Goal: Navigation & Orientation: Find specific page/section

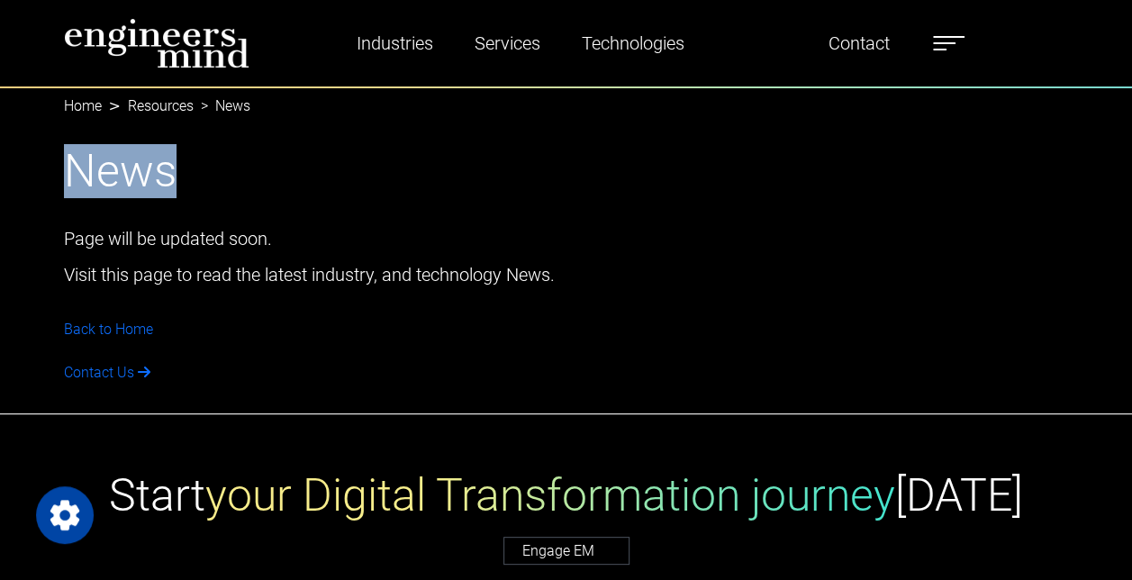
drag, startPoint x: 182, startPoint y: 172, endPoint x: 26, endPoint y: 174, distance: 155.8
click at [26, 174] on div "News Page will be updated soon. Visit this page to read the latest industry, an…" at bounding box center [566, 250] width 1132 height 328
drag, startPoint x: 26, startPoint y: 174, endPoint x: 121, endPoint y: 162, distance: 95.3
click at [121, 162] on h1 "News" at bounding box center [566, 171] width 1005 height 54
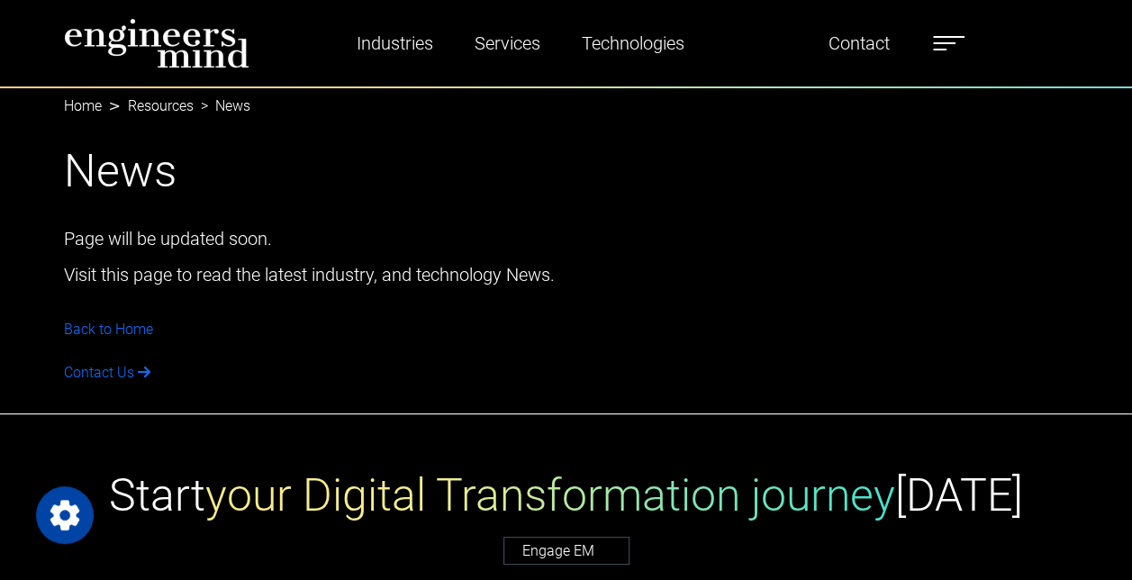
click at [383, 292] on div "Page will be updated soon. Visit this page to read the latest industry, and tec…" at bounding box center [566, 299] width 1026 height 167
click at [371, 287] on p "Visit this page to read the latest industry, and technology News." at bounding box center [566, 274] width 1026 height 27
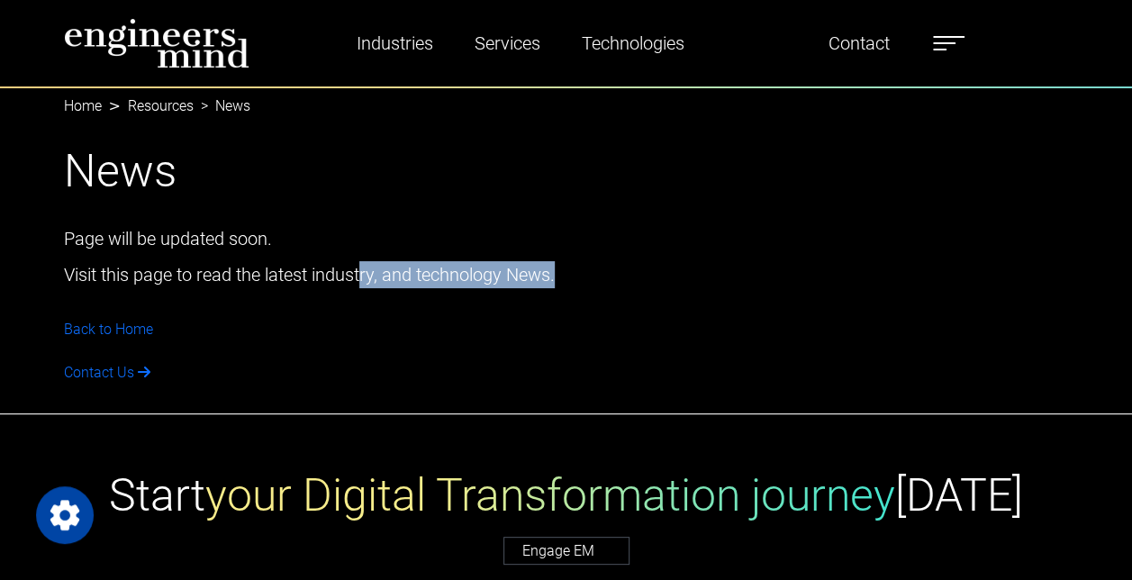
drag, startPoint x: 361, startPoint y: 283, endPoint x: 563, endPoint y: 275, distance: 201.8
click at [563, 275] on p "Visit this page to read the latest industry, and technology News." at bounding box center [566, 274] width 1026 height 27
drag, startPoint x: 563, startPoint y: 275, endPoint x: 529, endPoint y: 284, distance: 34.8
click at [529, 284] on p "Visit this page to read the latest industry, and technology News." at bounding box center [566, 274] width 1026 height 27
click at [574, 277] on p "Visit this page to read the latest industry, and technology News." at bounding box center [566, 274] width 1026 height 27
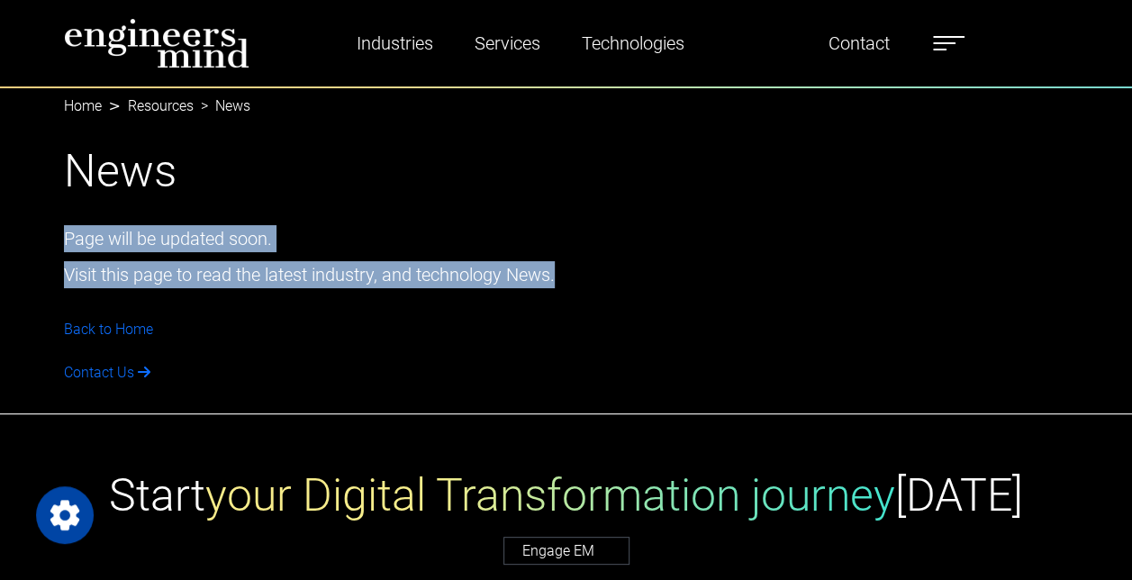
drag, startPoint x: 564, startPoint y: 274, endPoint x: 56, endPoint y: 243, distance: 509.6
click at [56, 243] on div "Page will be updated soon. Visit this page to read the latest industry, and tec…" at bounding box center [566, 299] width 1026 height 167
drag, startPoint x: 56, startPoint y: 243, endPoint x: 97, endPoint y: 243, distance: 41.4
click at [97, 243] on p "Page will be updated soon." at bounding box center [566, 238] width 1026 height 27
click at [110, 239] on p "Page will be updated soon." at bounding box center [566, 238] width 1026 height 27
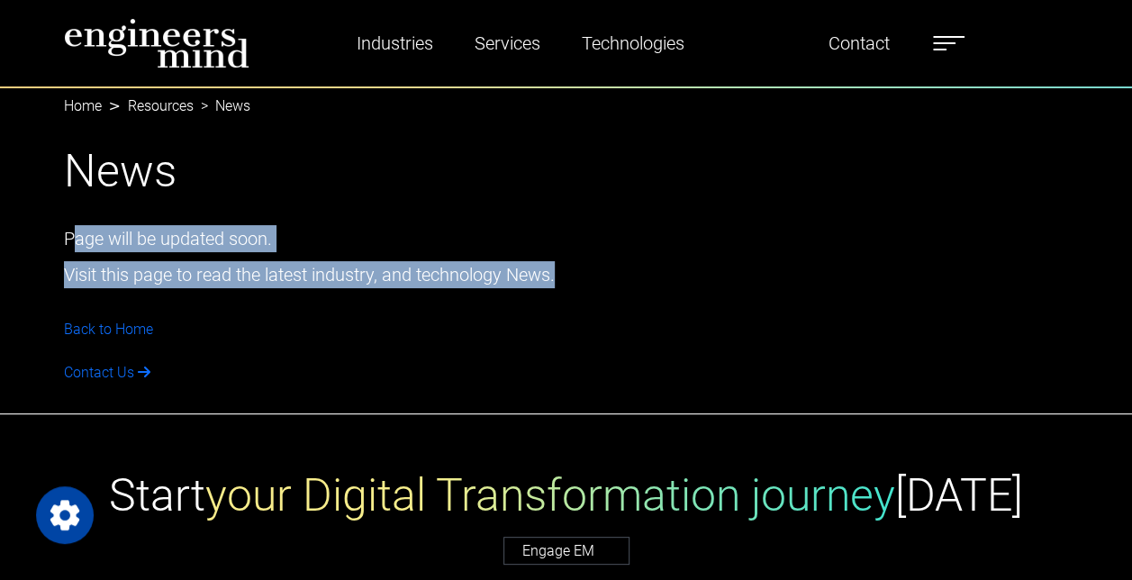
drag, startPoint x: 69, startPoint y: 239, endPoint x: 571, endPoint y: 274, distance: 502.7
click at [571, 274] on div "Page will be updated soon. Visit this page to read the latest industry, and tec…" at bounding box center [566, 299] width 1026 height 167
click at [566, 275] on p "Visit this page to read the latest industry, and technology News." at bounding box center [566, 274] width 1026 height 27
click at [283, 270] on p "Visit this page to read the latest industry, and technology News." at bounding box center [566, 274] width 1026 height 27
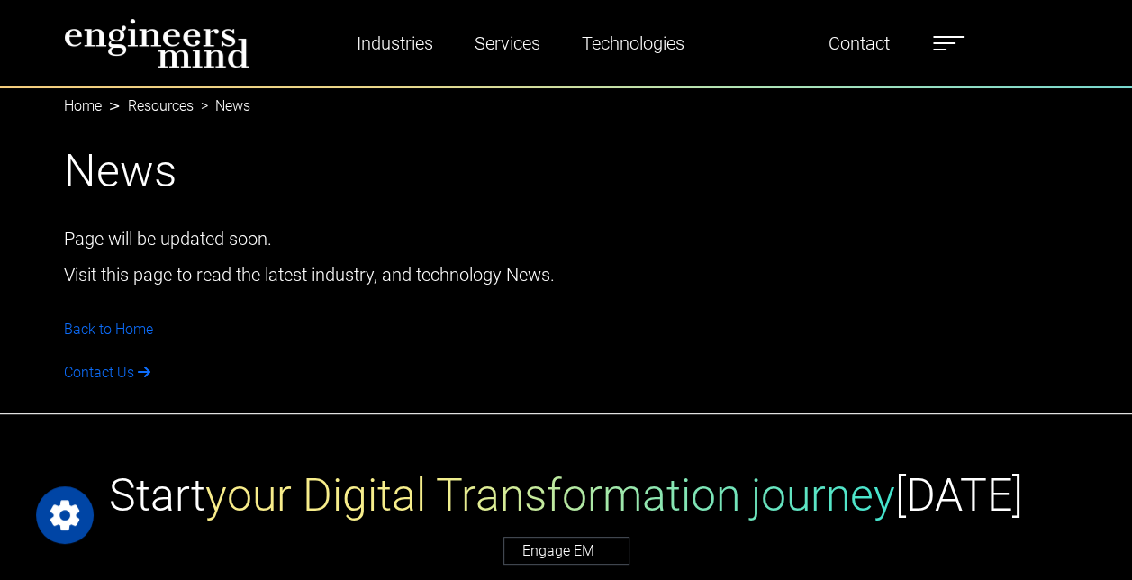
drag, startPoint x: 171, startPoint y: 123, endPoint x: 164, endPoint y: 112, distance: 13.7
click at [171, 123] on div "News Page will be updated soon. Visit this page to read the latest industry, an…" at bounding box center [566, 250] width 1132 height 328
click at [161, 106] on link "Resources" at bounding box center [161, 105] width 66 height 17
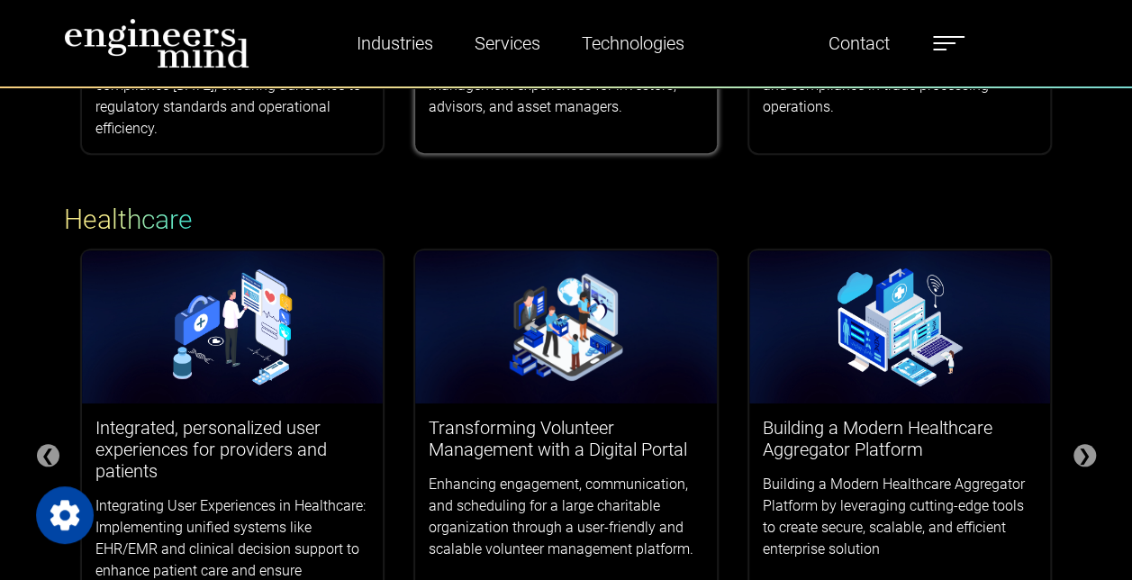
scroll to position [90, 0]
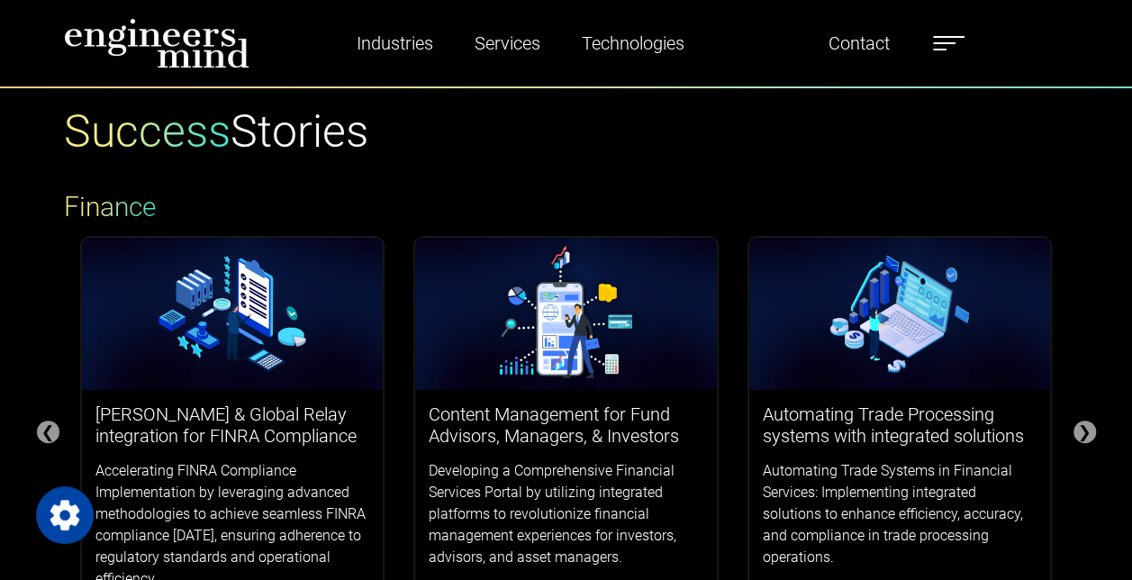
click at [936, 47] on ul "Industries Financial Services Healthcare Manufacturing Services Digital Transfo…" at bounding box center [640, 43] width 666 height 41
click at [945, 45] on label at bounding box center [949, 43] width 32 height 23
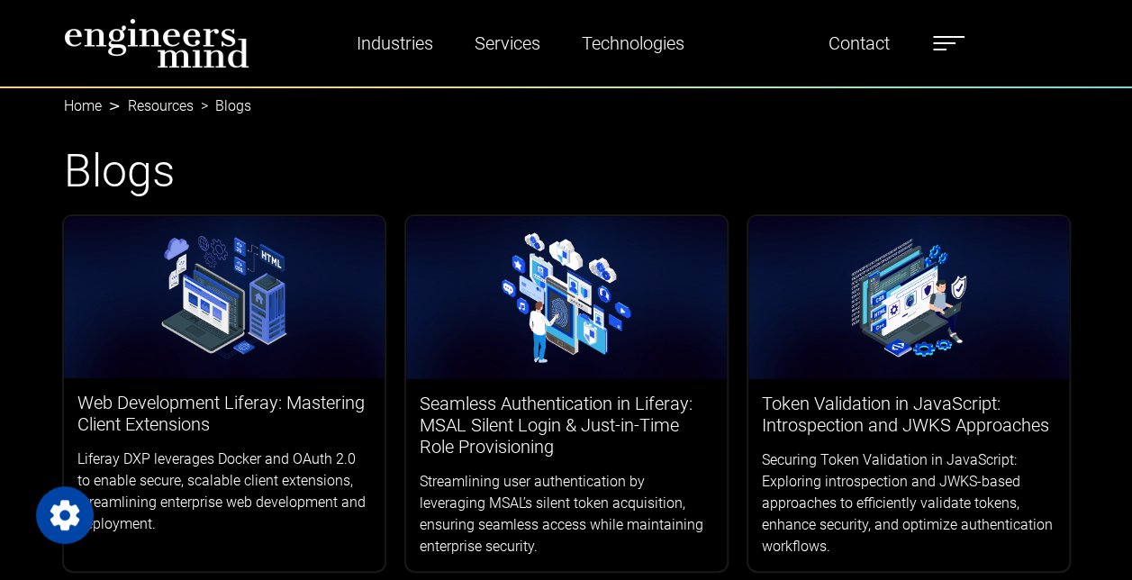
click at [936, 46] on ul "Industries Financial Services Healthcare Manufacturing Services Digital Transfo…" at bounding box center [640, 43] width 666 height 41
click at [943, 35] on label at bounding box center [949, 43] width 32 height 23
click at [935, 50] on ul "Industries Financial Services Healthcare Manufacturing Services Digital Transfo…" at bounding box center [640, 43] width 666 height 41
click at [949, 37] on span at bounding box center [949, 37] width 32 height 2
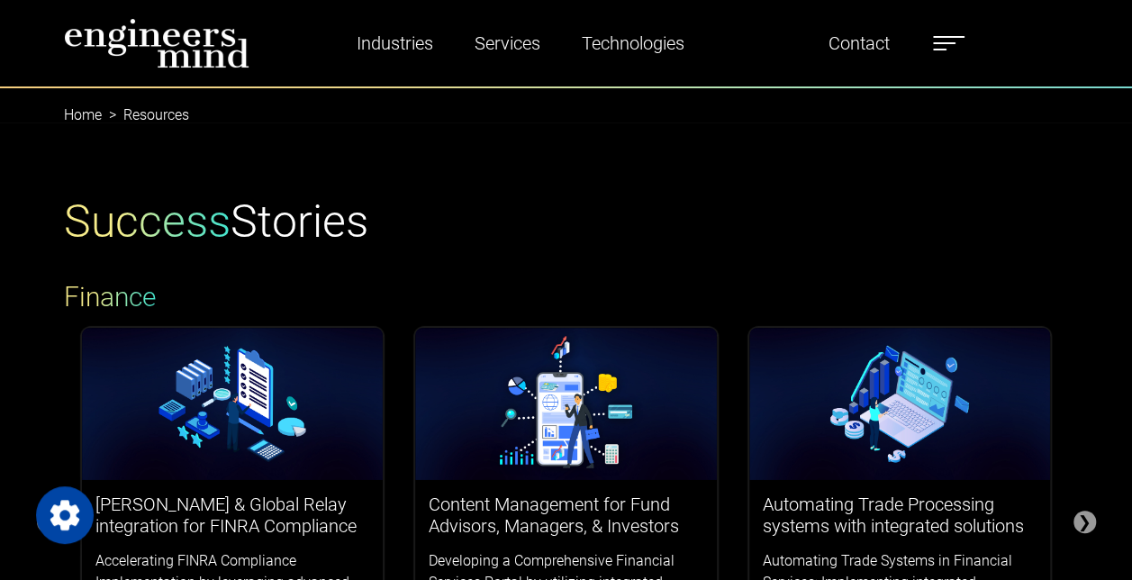
click at [955, 32] on label at bounding box center [949, 43] width 32 height 23
